Goal: Task Accomplishment & Management: Use online tool/utility

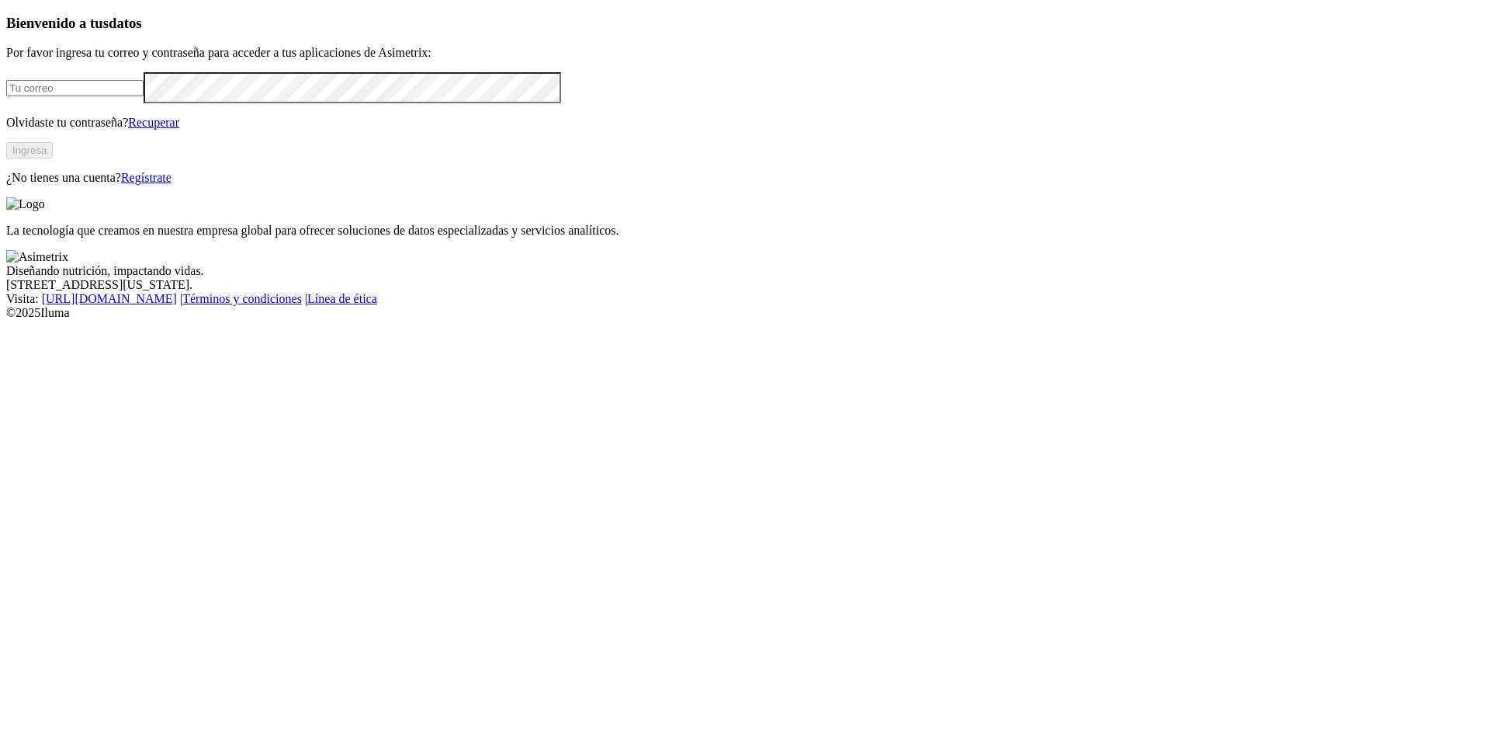
type input "[EMAIL_ADDRESS][DOMAIN_NAME]"
click at [53, 158] on button "Ingresa" at bounding box center [29, 150] width 47 height 16
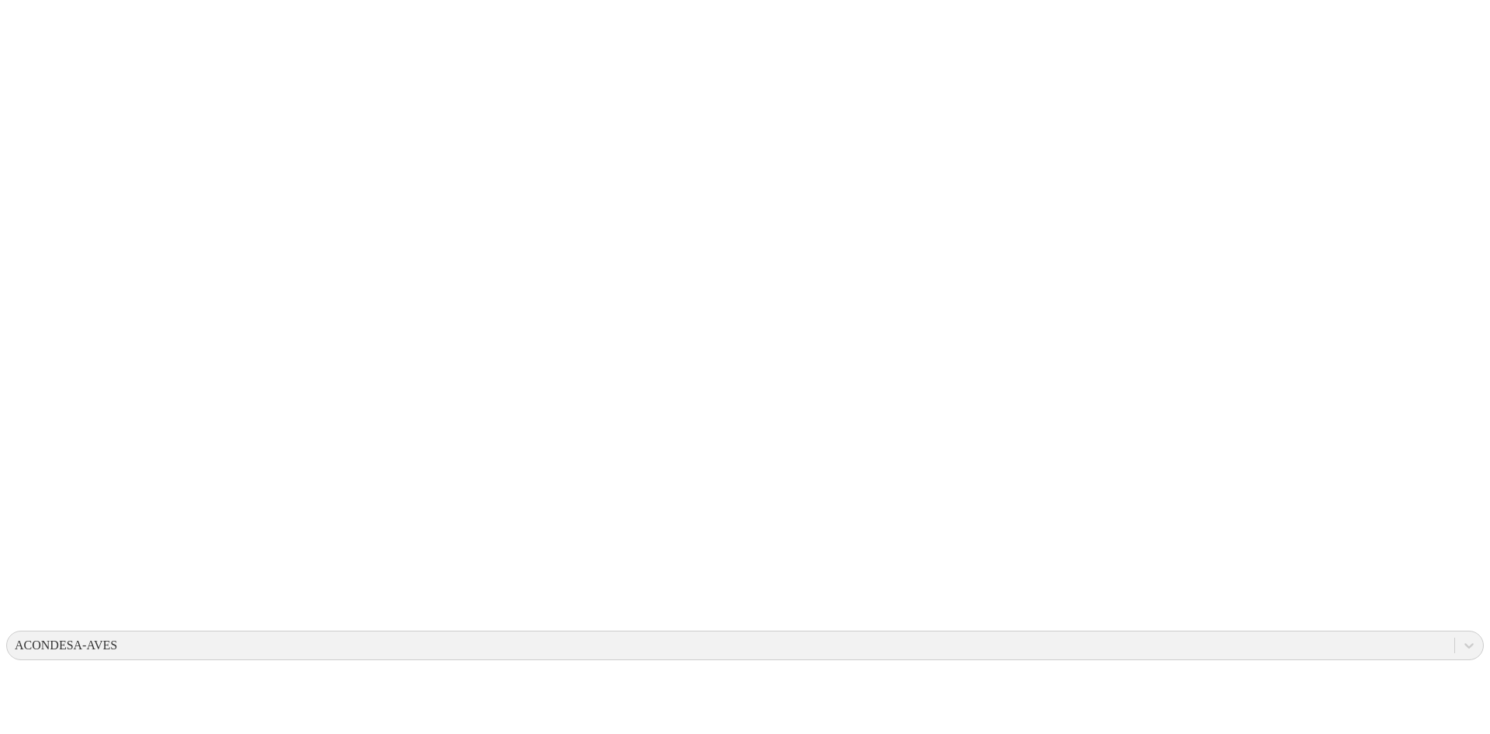
type input "8 de octubre 2025"
type input "Cierre Semana Engorde"
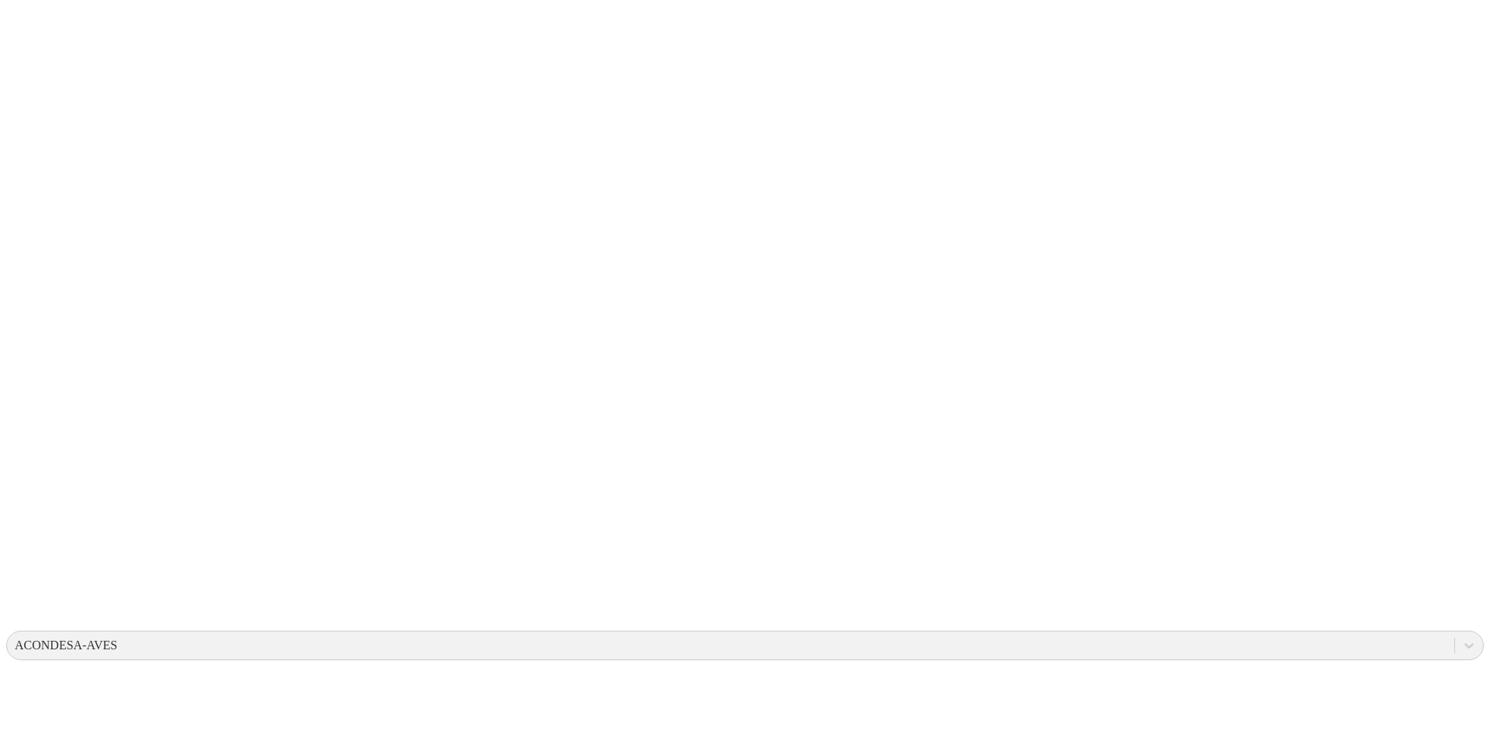
type input "8 DE OCTUBRE 2025"
type input "Cierre Semana Engorde"
